Goal: Information Seeking & Learning: Check status

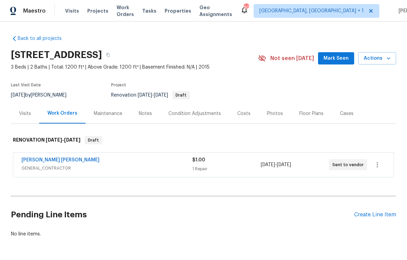
click at [210, 114] on div "Condition Adjustments" at bounding box center [194, 113] width 53 height 7
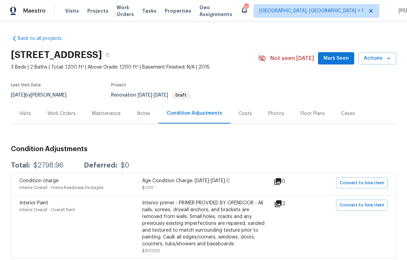
click at [243, 113] on div "Costs" at bounding box center [245, 113] width 13 height 7
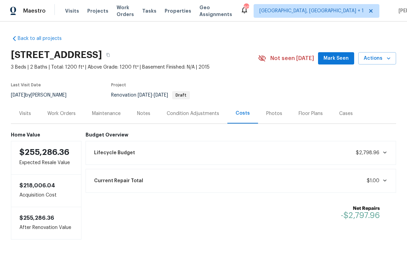
click at [390, 180] on div "Current Repair Total $1.00" at bounding box center [241, 180] width 302 height 15
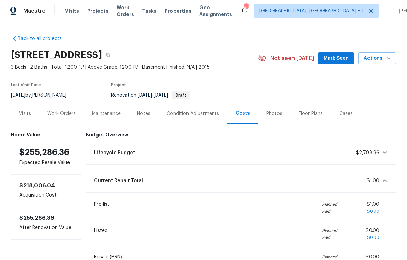
click at [383, 154] on icon at bounding box center [384, 152] width 5 height 5
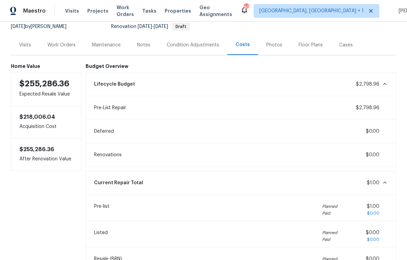
scroll to position [66, 0]
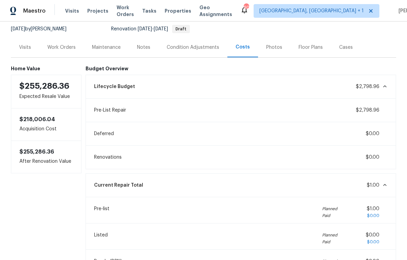
click at [215, 45] on div "Condition Adjustments" at bounding box center [193, 47] width 53 height 7
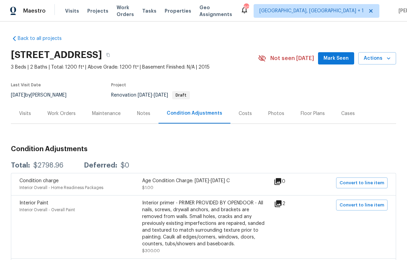
click at [245, 112] on div "Costs" at bounding box center [245, 113] width 13 height 7
